Goal: Task Accomplishment & Management: Manage account settings

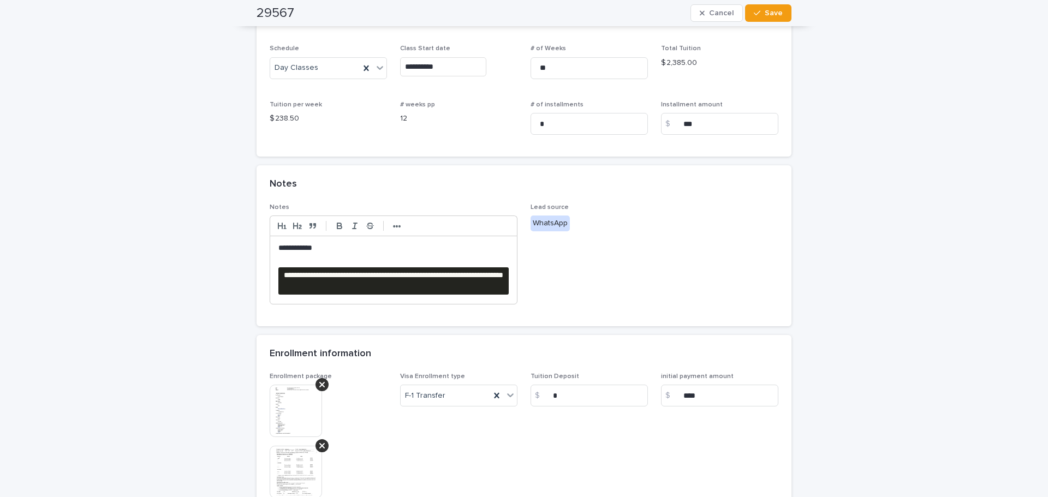
click at [413, 265] on div "**********" at bounding box center [393, 269] width 247 height 67
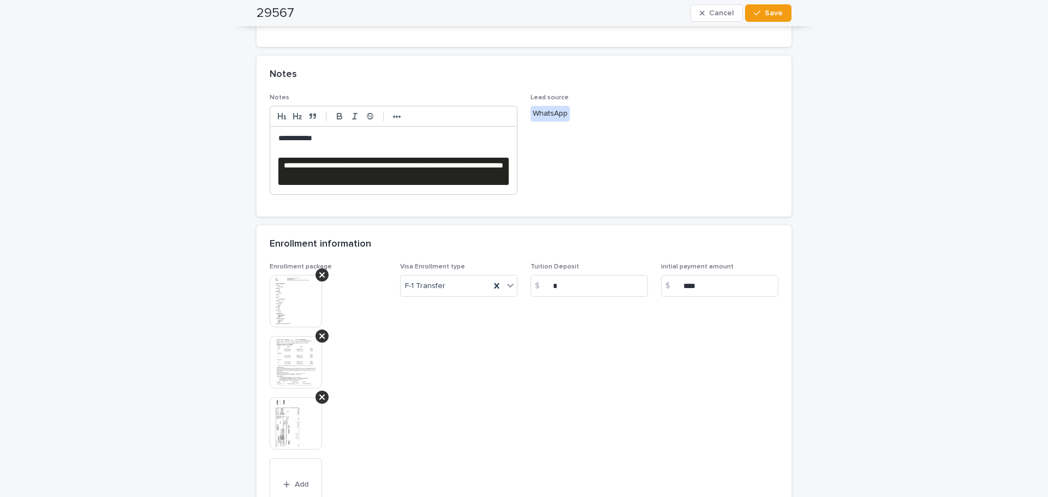
scroll to position [327, 0]
click at [394, 116] on strong "•••" at bounding box center [397, 117] width 8 height 9
click at [487, 117] on polyline "button" at bounding box center [487, 117] width 1 height 2
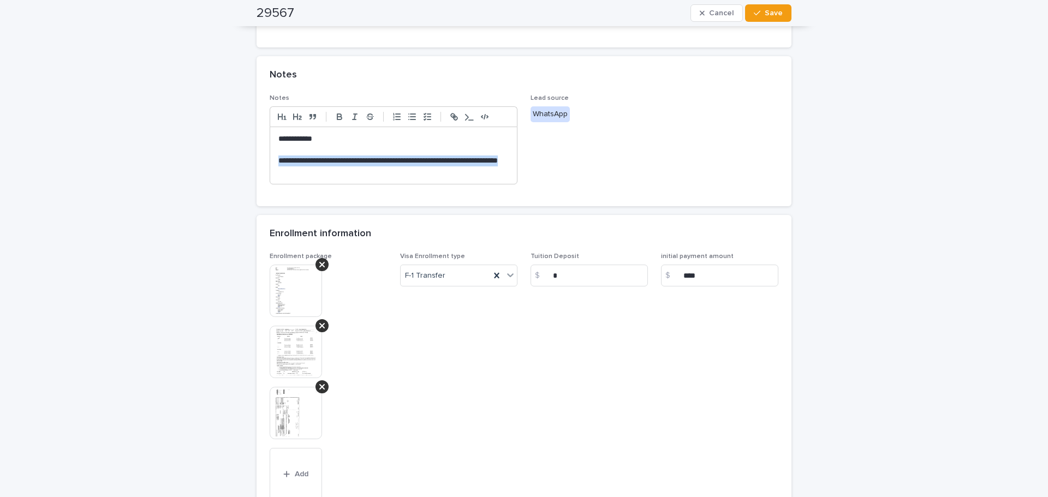
drag, startPoint x: 368, startPoint y: 175, endPoint x: 251, endPoint y: 162, distance: 118.1
click at [251, 162] on div "**********" at bounding box center [524, 156] width 546 height 898
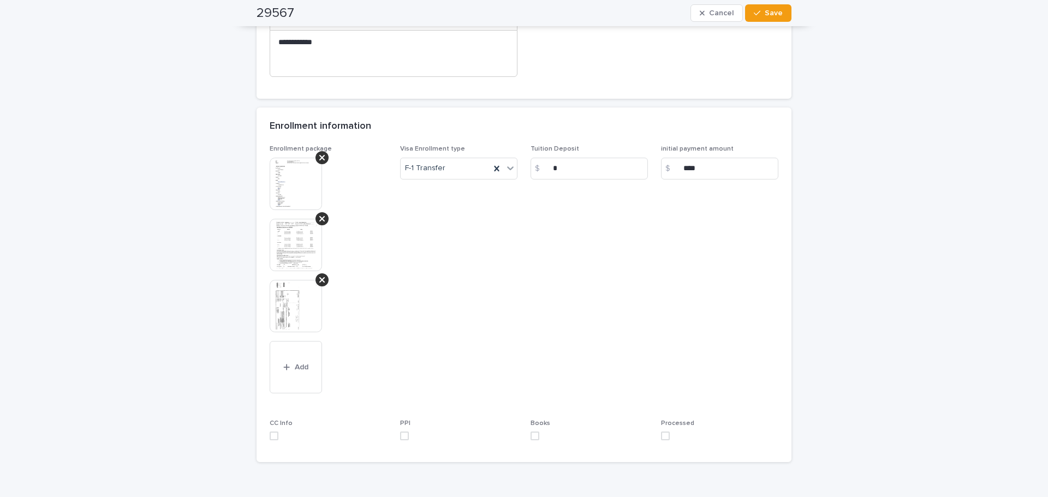
scroll to position [484, 0]
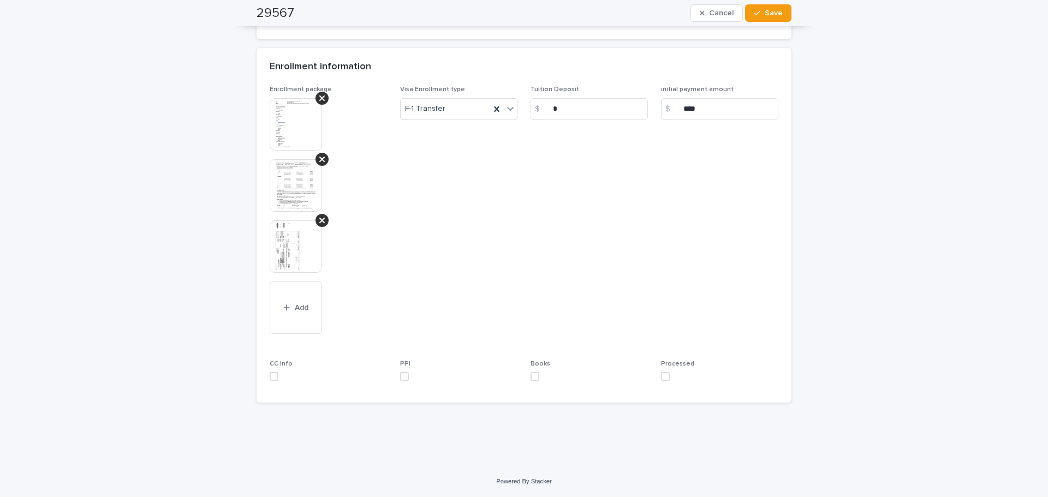
drag, startPoint x: 660, startPoint y: 375, endPoint x: 692, endPoint y: 68, distance: 308.9
click at [661, 374] on span at bounding box center [665, 376] width 9 height 9
click at [768, 12] on span "Save" at bounding box center [774, 13] width 18 height 8
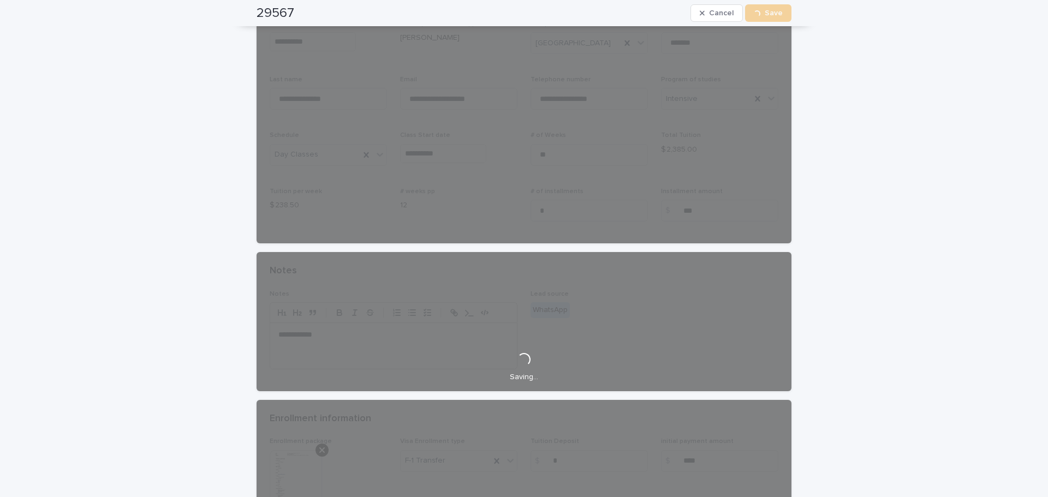
scroll to position [0, 0]
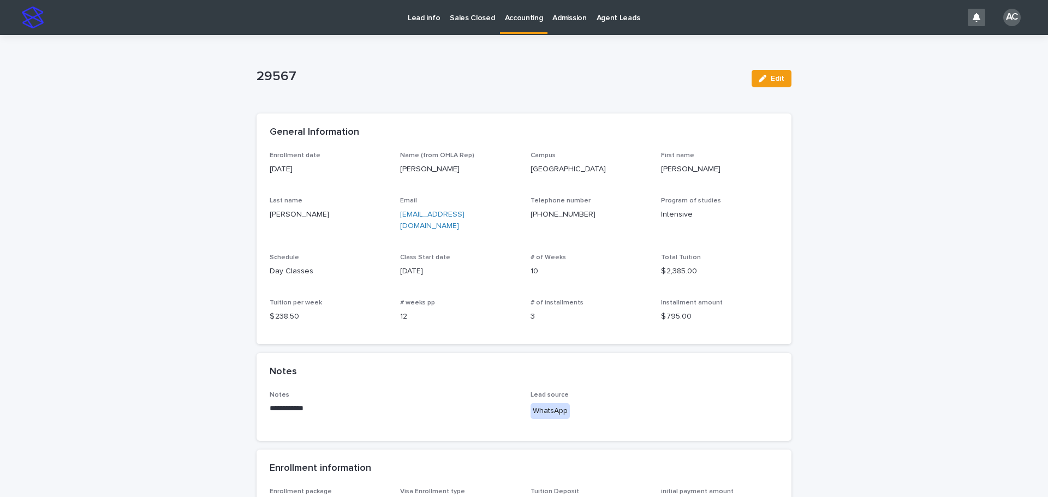
click at [508, 29] on link "Accounting" at bounding box center [524, 16] width 48 height 32
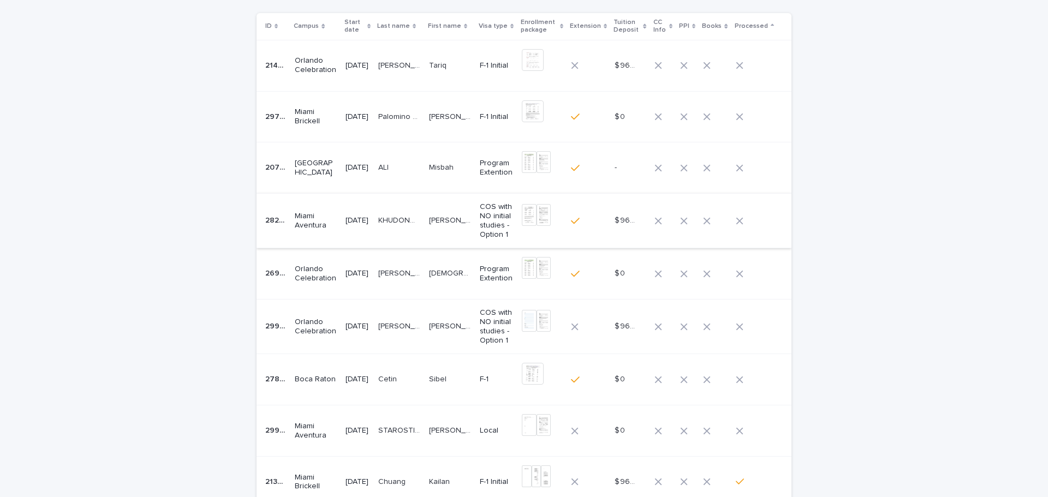
scroll to position [55, 0]
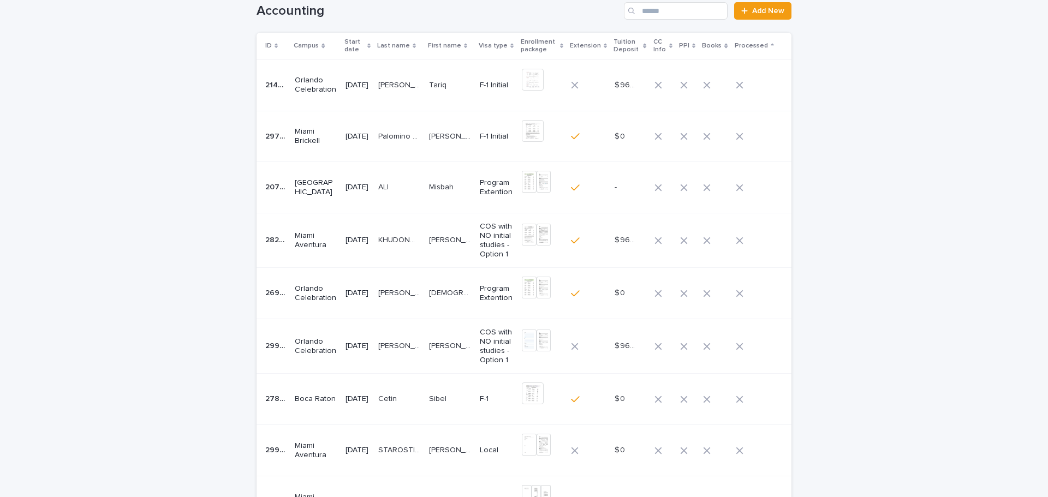
click at [387, 195] on td "[PERSON_NAME]" at bounding box center [399, 187] width 51 height 51
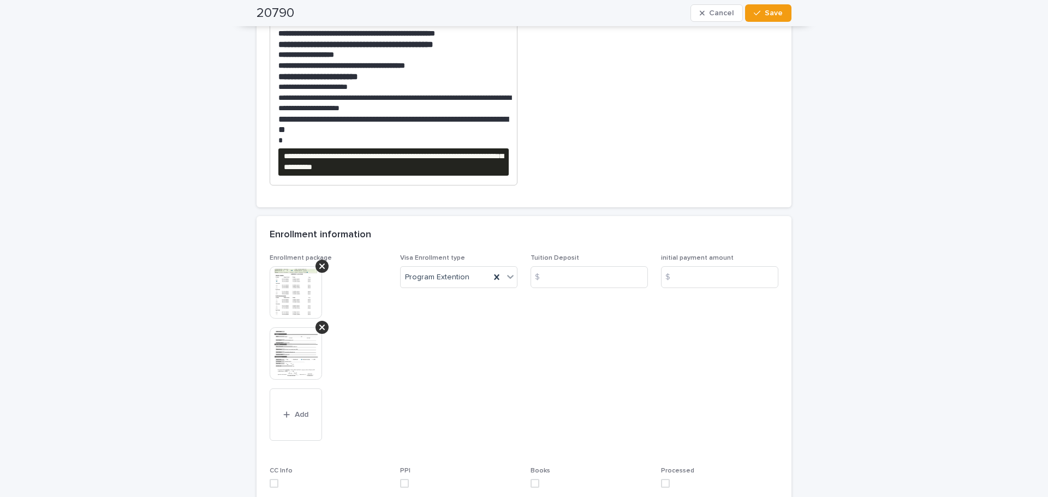
scroll to position [311, 0]
